Goal: Task Accomplishment & Management: Complete application form

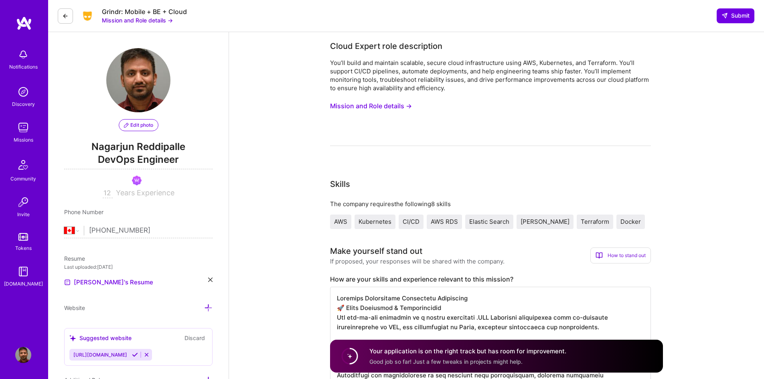
select select "CA"
click at [145, 22] on button "Mission and Role details →" at bounding box center [137, 20] width 71 height 8
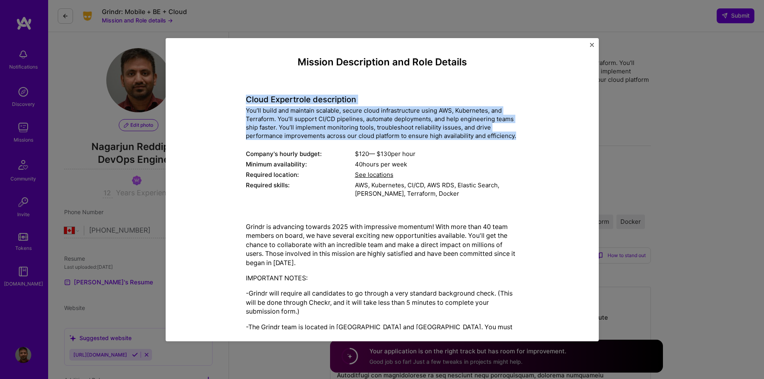
drag, startPoint x: 243, startPoint y: 98, endPoint x: 521, endPoint y: 134, distance: 280.1
click at [521, 134] on div "Mission Description and Role Details Cloud Expert role description You’ll build…" at bounding box center [382, 226] width 396 height 339
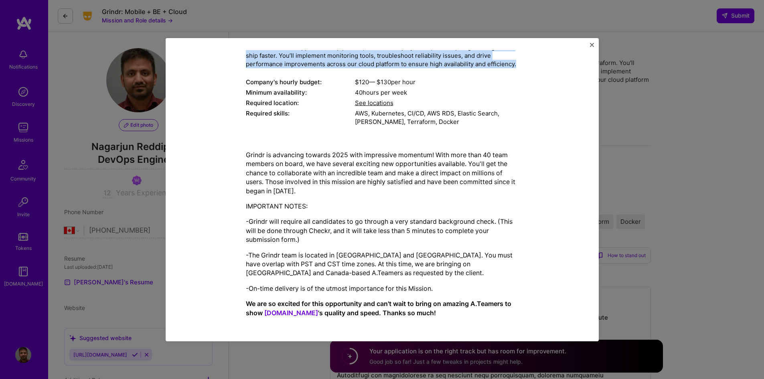
scroll to position [73, 0]
copy div "Cloud Expert role description You’ll build and maintain scalable, secure cloud …"
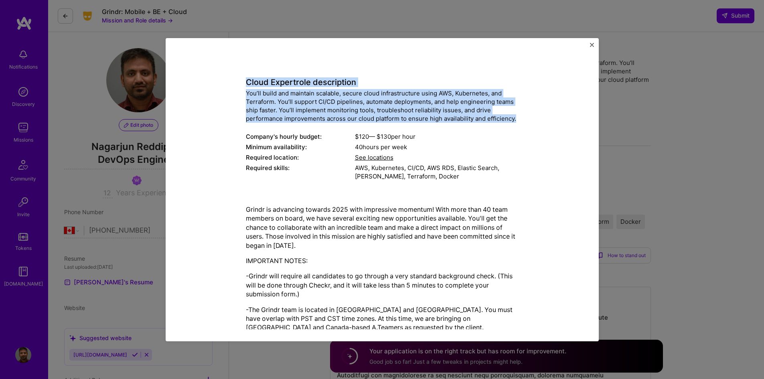
scroll to position [0, 0]
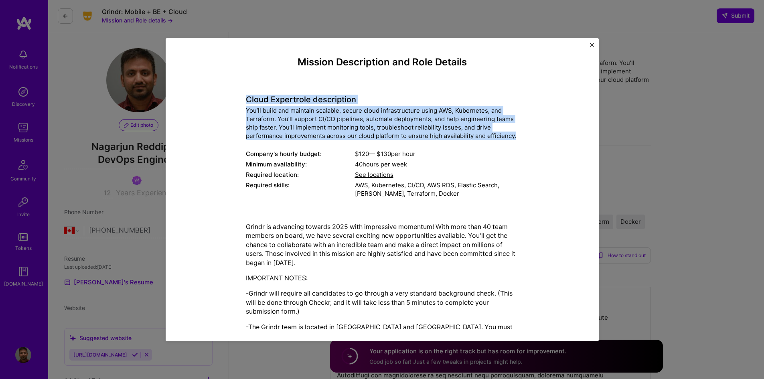
click at [591, 43] on img "Close" at bounding box center [592, 45] width 4 height 4
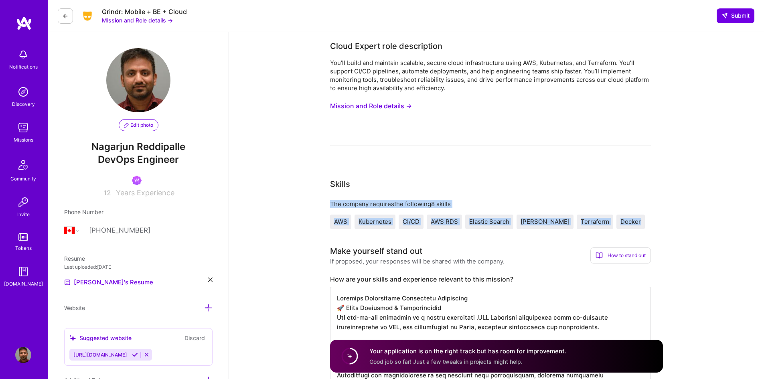
drag, startPoint x: 331, startPoint y: 203, endPoint x: 615, endPoint y: 218, distance: 284.2
click at [615, 218] on div "The company requires the following 8 skills AWS Kubernetes CI/CD AWS RDS Elasti…" at bounding box center [490, 214] width 321 height 29
copy div "The company requires the following 8 skills AWS Kubernetes CI/CD AWS RDS Elasti…"
